Goal: Task Accomplishment & Management: Manage account settings

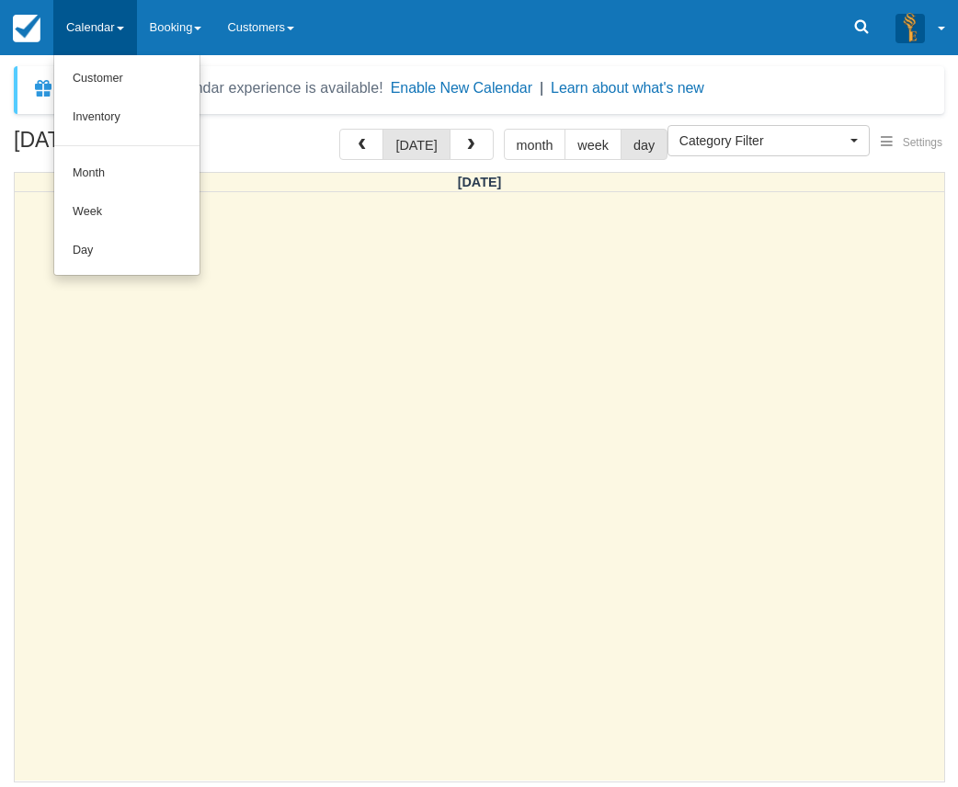
select select
click at [106, 253] on link "Day" at bounding box center [126, 251] width 145 height 39
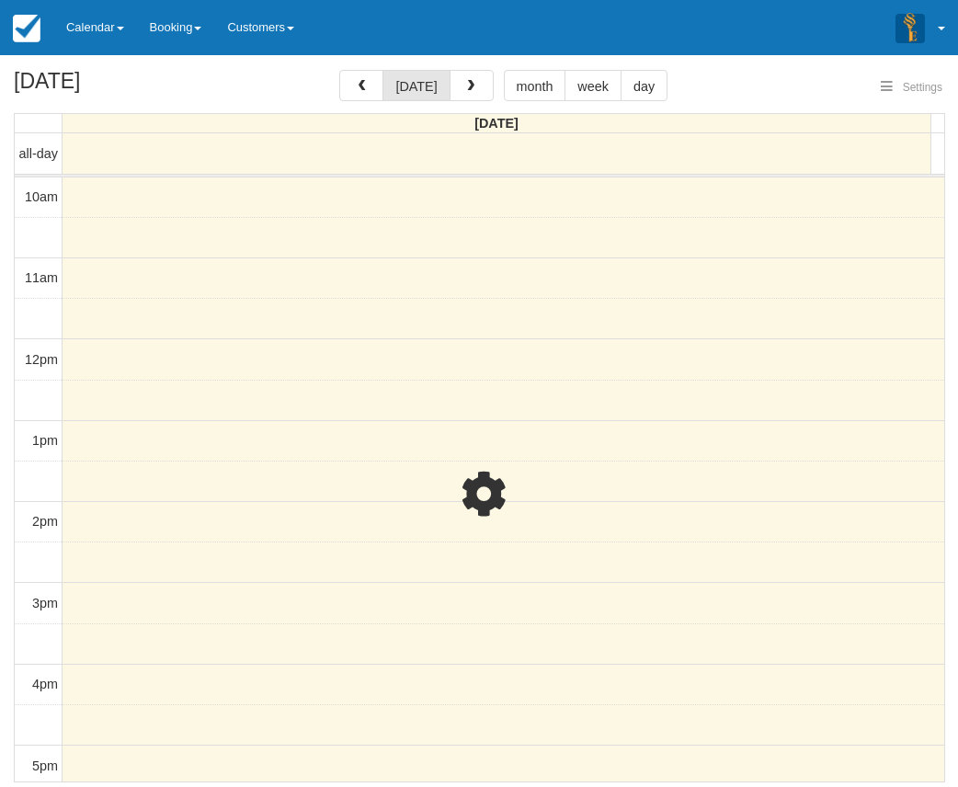
select select
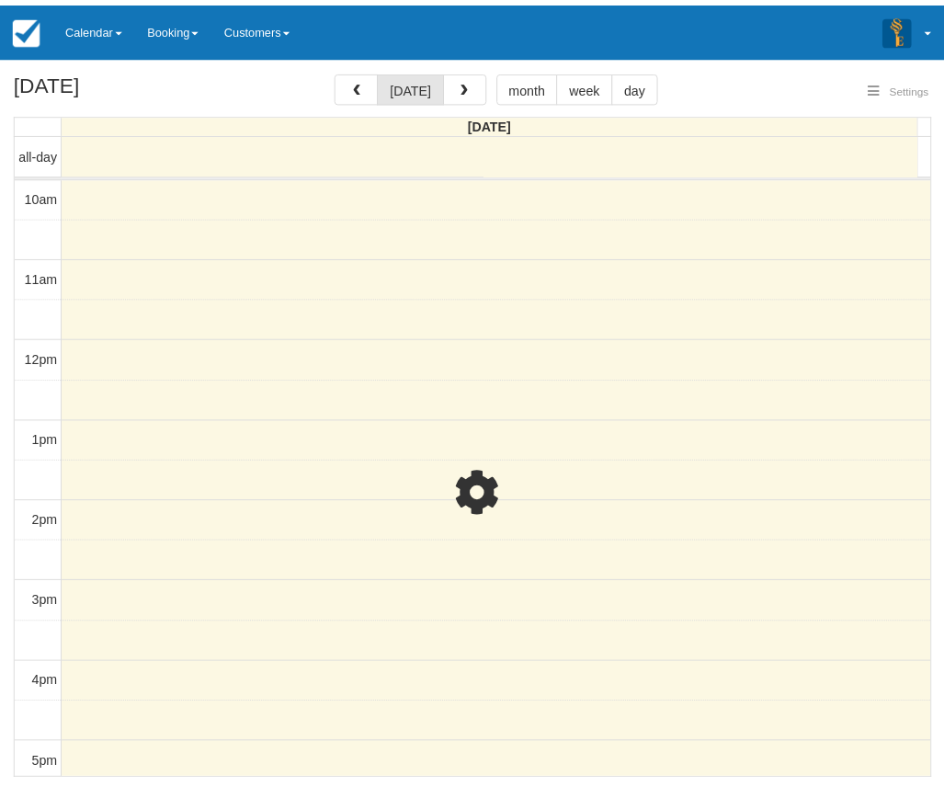
scroll to position [82, 0]
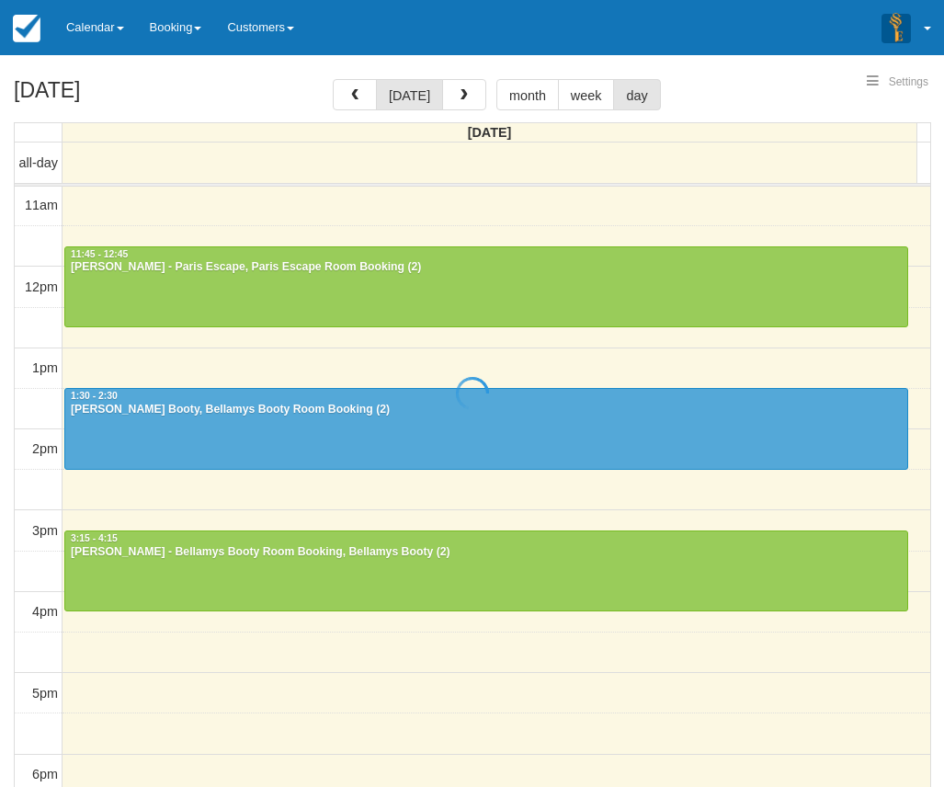
select select
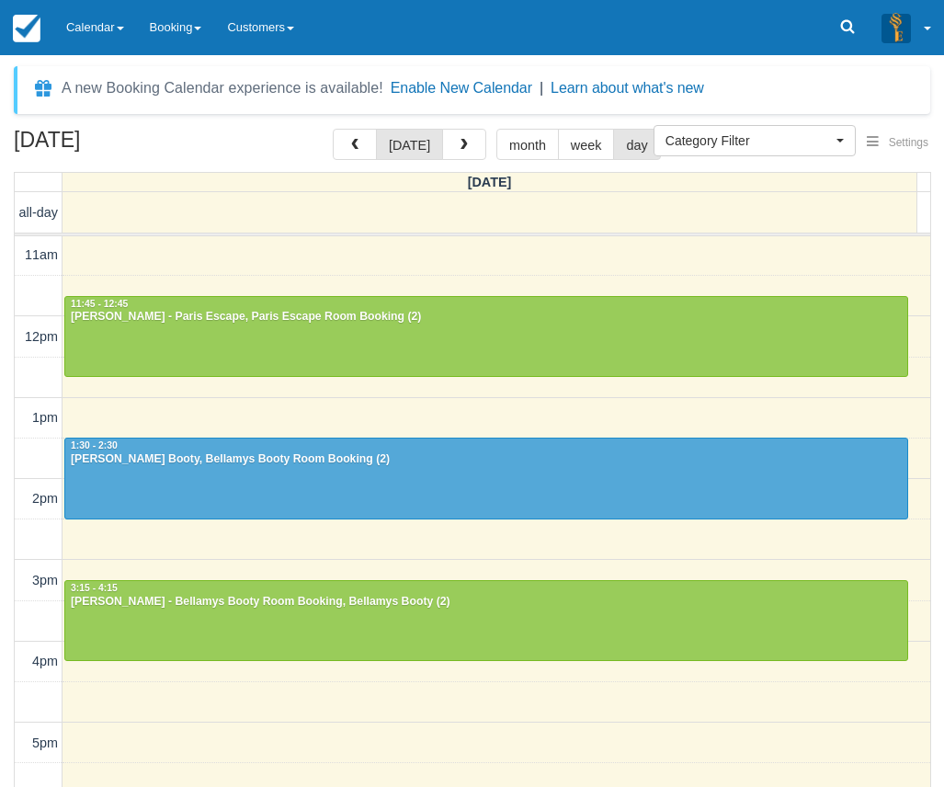
click at [283, 142] on div "September 24, 2025 today month week day" at bounding box center [472, 149] width 917 height 40
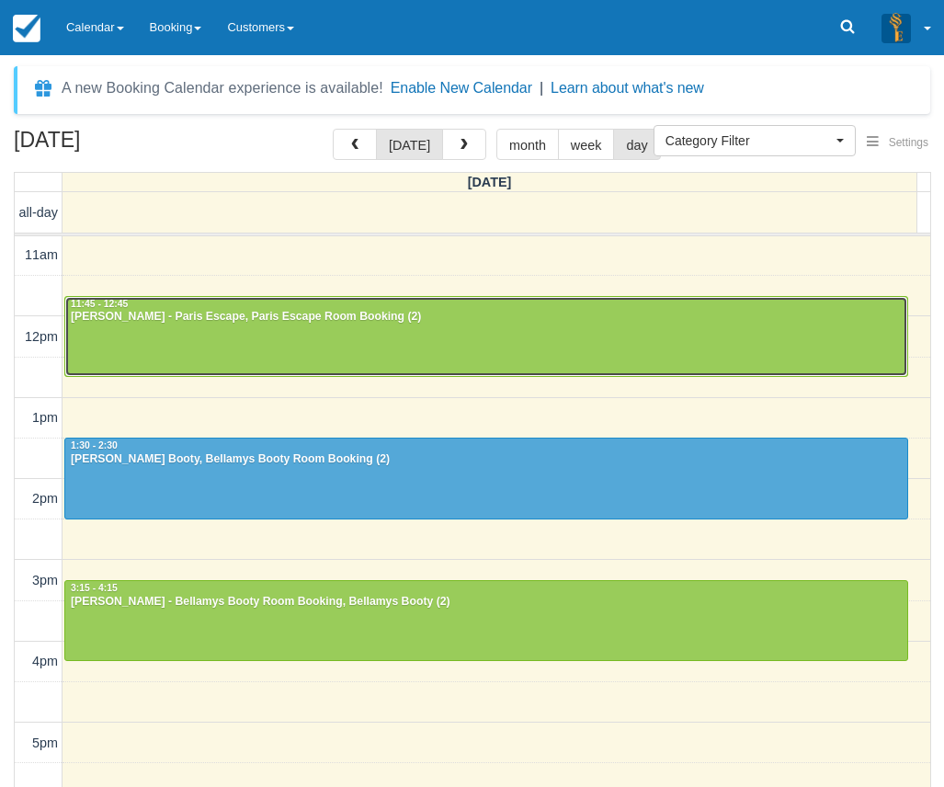
click at [239, 337] on div at bounding box center [486, 336] width 842 height 79
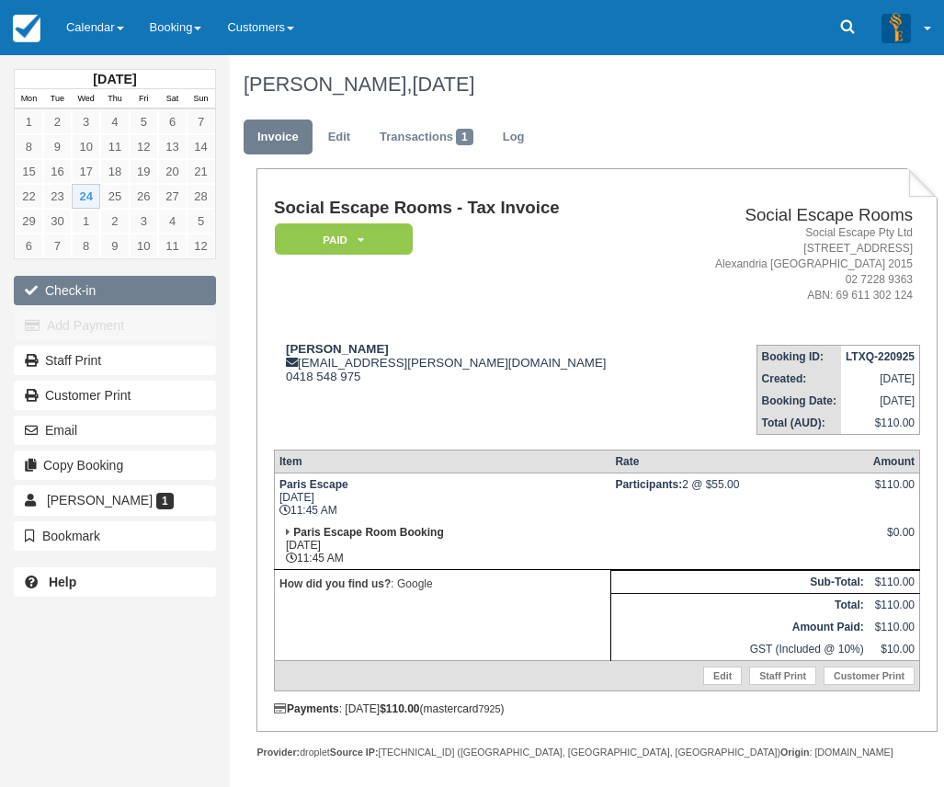
click at [133, 292] on button "Check-in" at bounding box center [115, 290] width 202 height 29
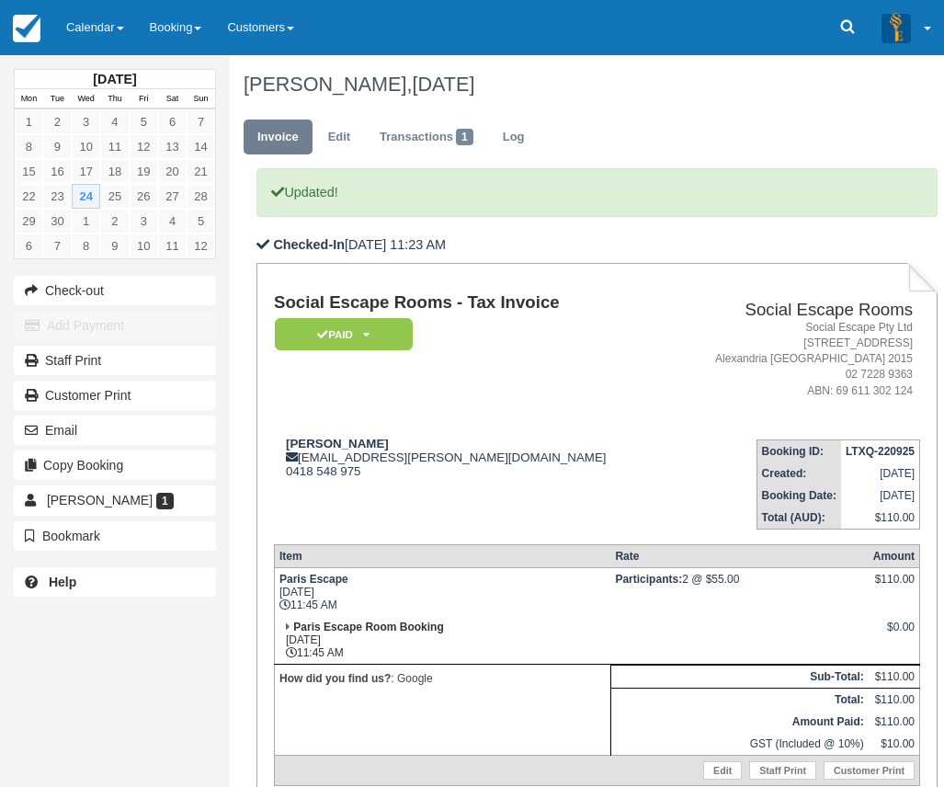
click at [682, 420] on td "Social Escape Rooms Social Escape Pty Ltd 62 Wyndham Street Alexandria NSW 2015…" at bounding box center [794, 358] width 252 height 131
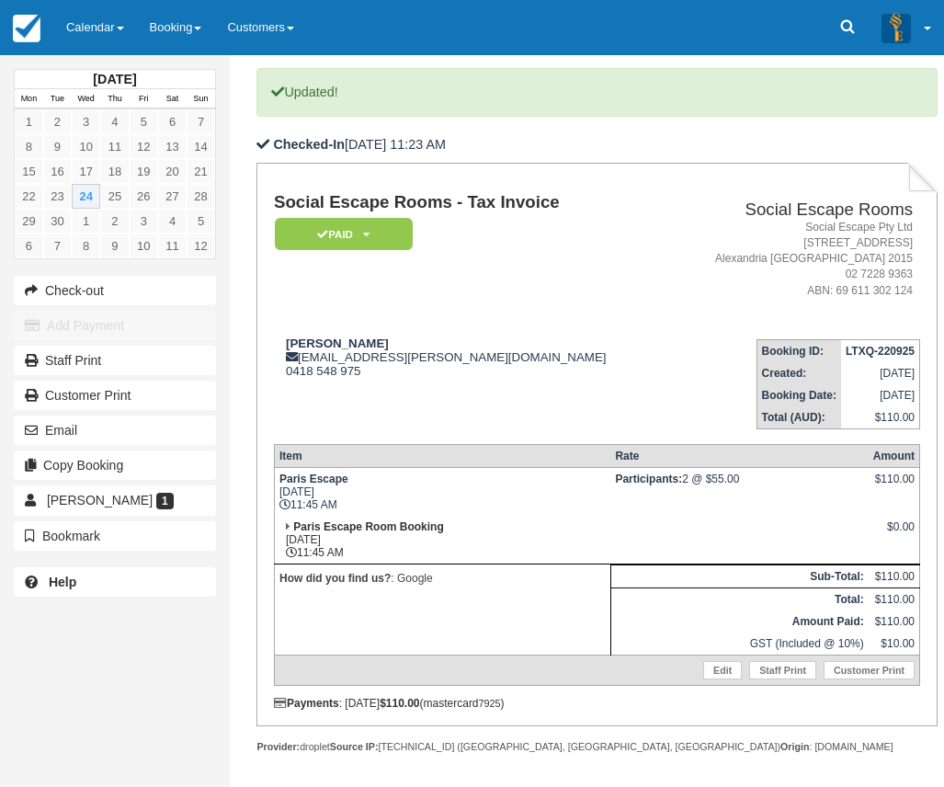
scroll to position [242, 0]
